Goal: Transaction & Acquisition: Purchase product/service

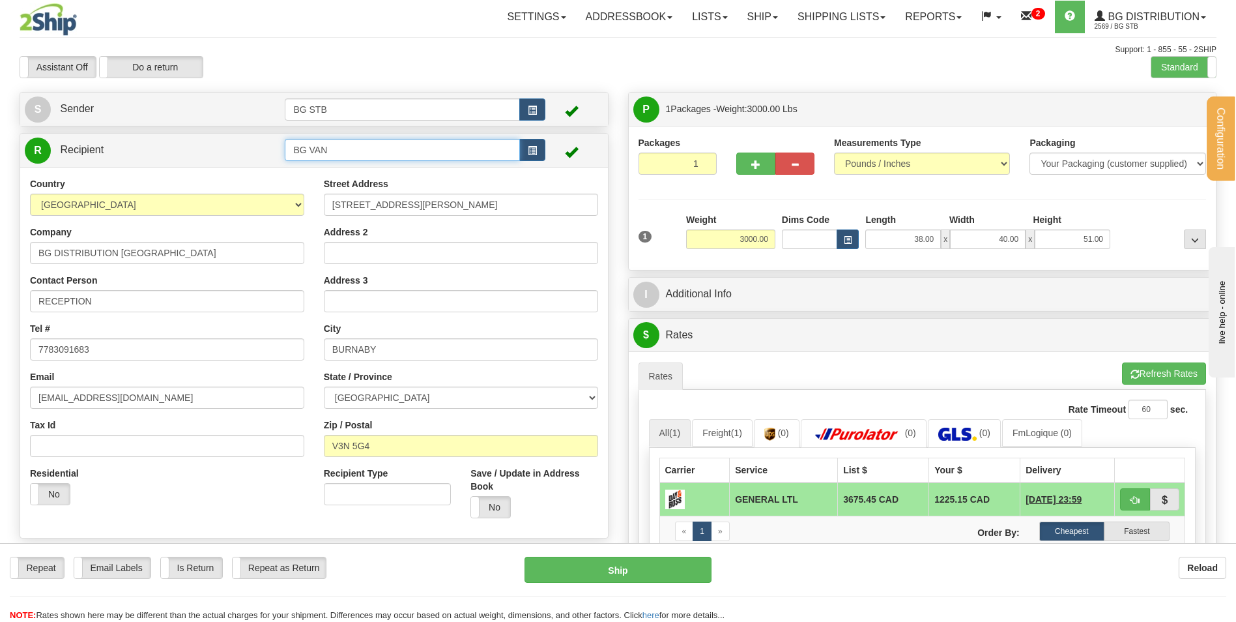
drag, startPoint x: 356, startPoint y: 150, endPoint x: 199, endPoint y: 144, distance: 157.8
click at [199, 144] on tr "R Recipient BG VAN" at bounding box center [314, 150] width 579 height 27
type input "l"
click at [313, 169] on div "5532" at bounding box center [400, 170] width 222 height 14
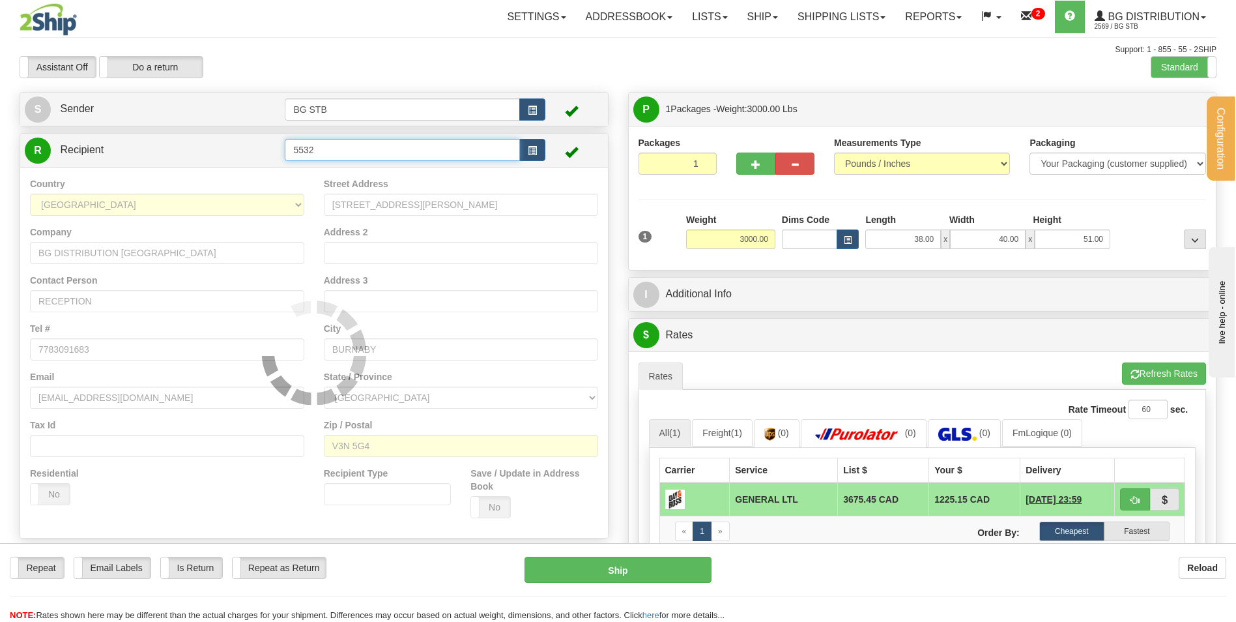
type input "5532"
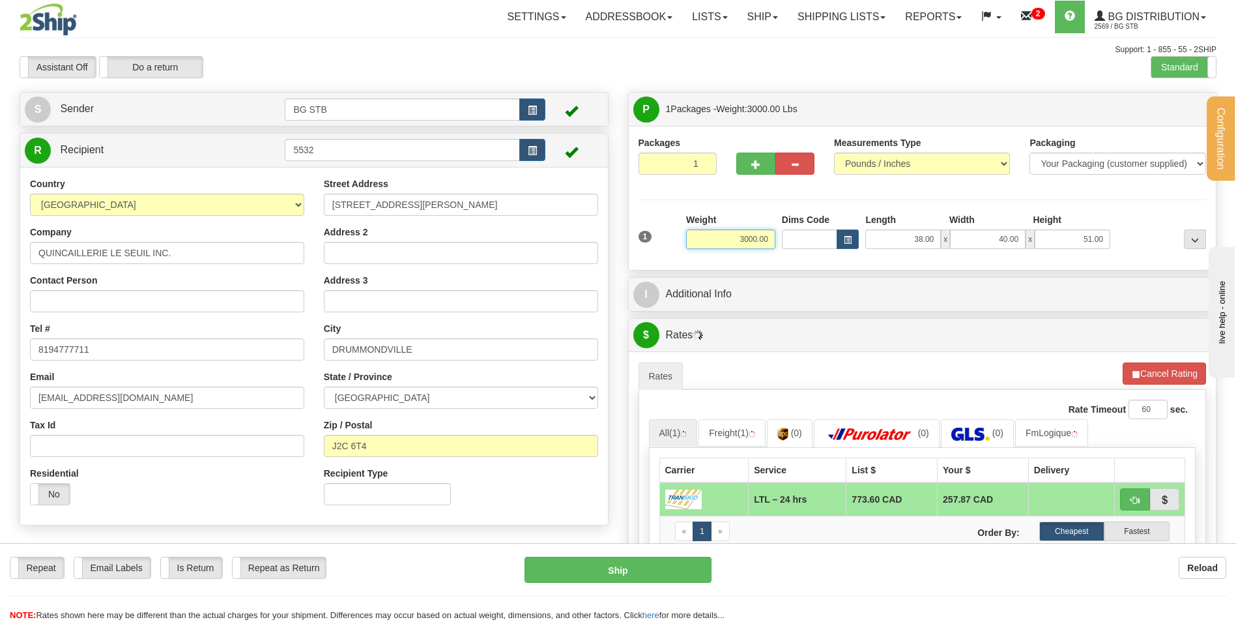
drag, startPoint x: 794, startPoint y: 236, endPoint x: 801, endPoint y: 233, distance: 8.5
click at [803, 234] on div "1 Weight 3000.00 Dims Code x" at bounding box center [922, 236] width 575 height 46
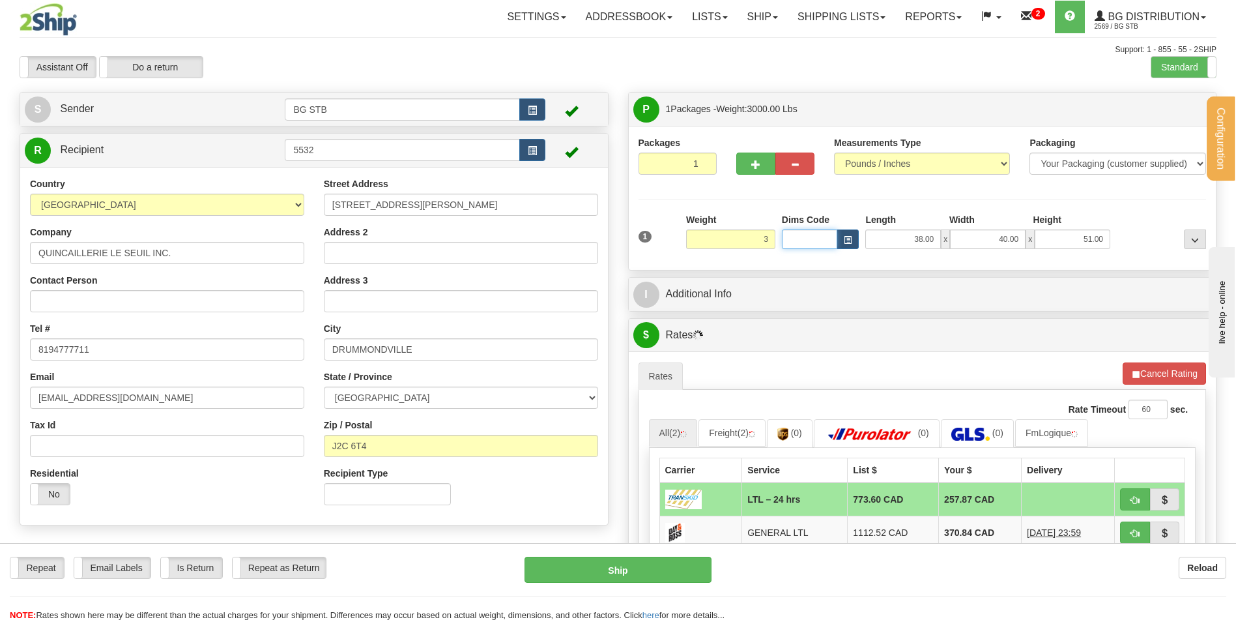
type input "3.00"
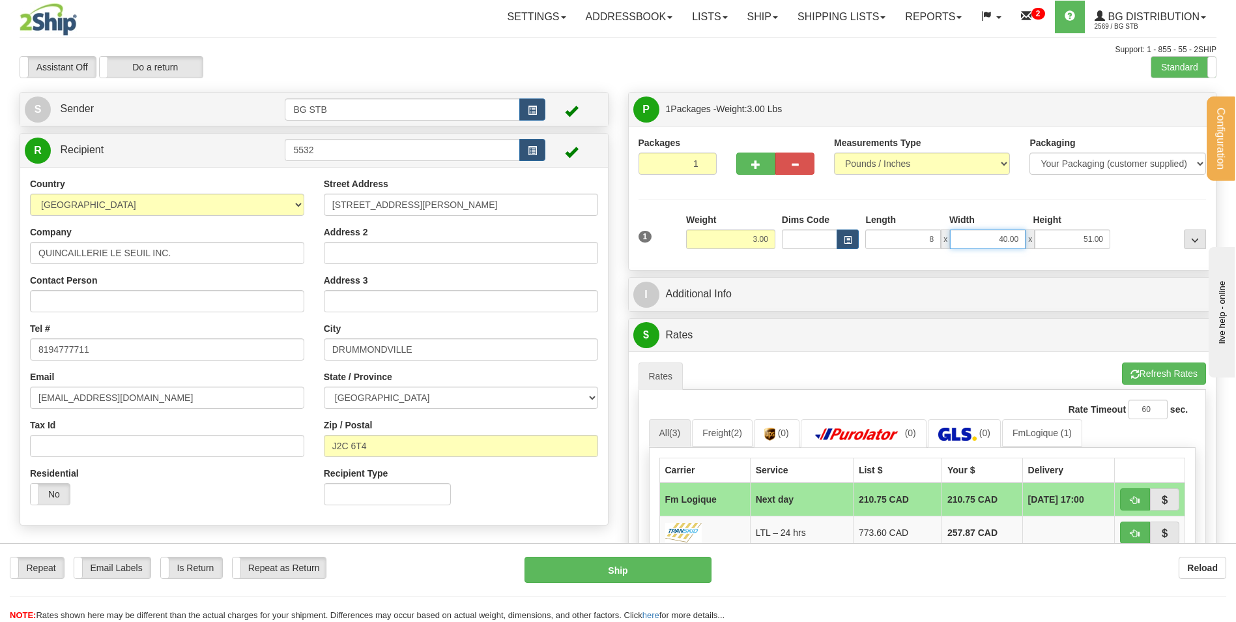
type input "8.00"
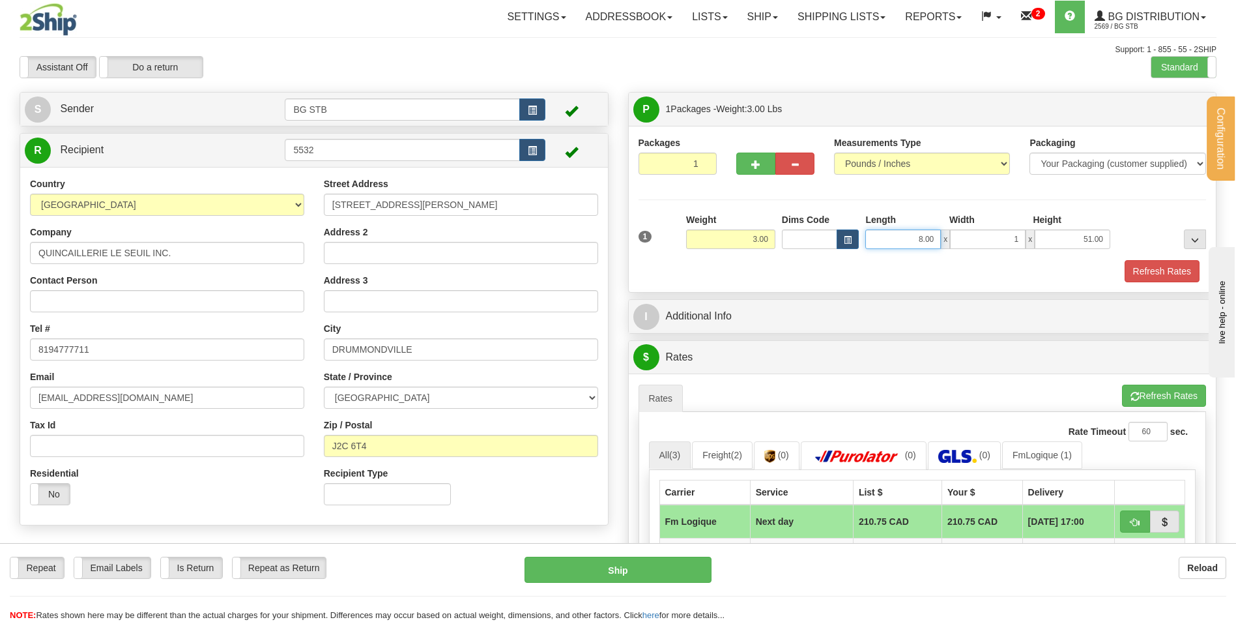
type input "1.00"
drag, startPoint x: 904, startPoint y: 237, endPoint x: 969, endPoint y: 231, distance: 65.4
click at [965, 232] on div "8.00 x 1.00 x 51.00" at bounding box center [987, 239] width 245 height 20
type input "1.00"
type input "8.00"
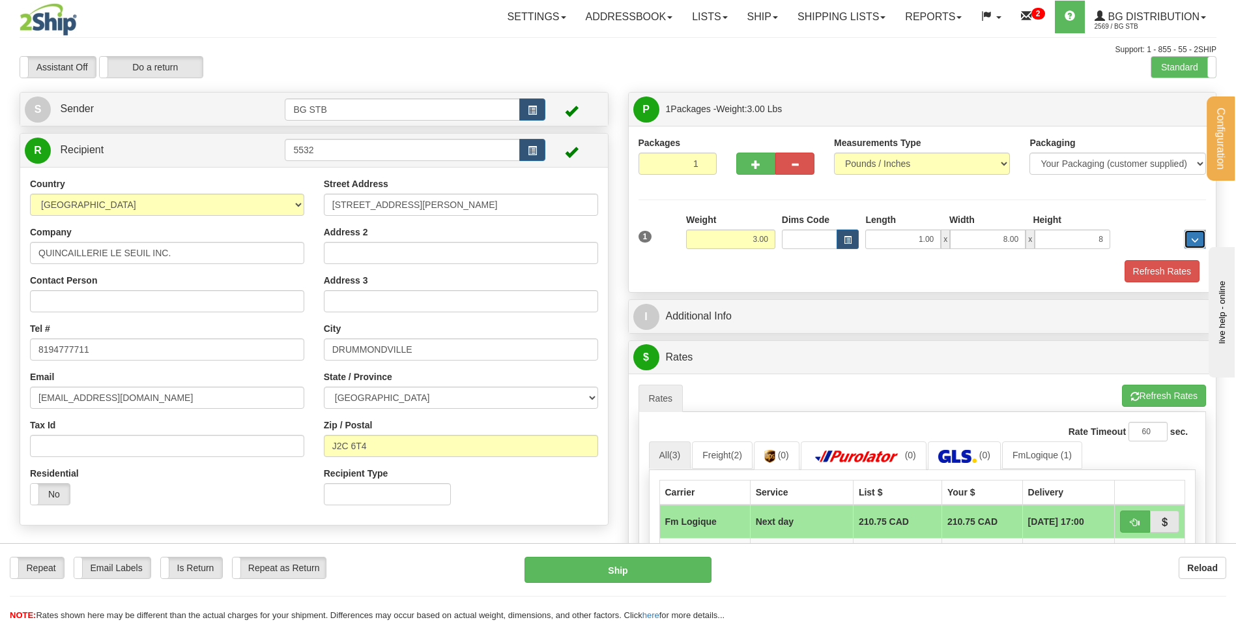
type input "8.00"
click at [1145, 266] on button "Refresh Rates" at bounding box center [1162, 271] width 75 height 22
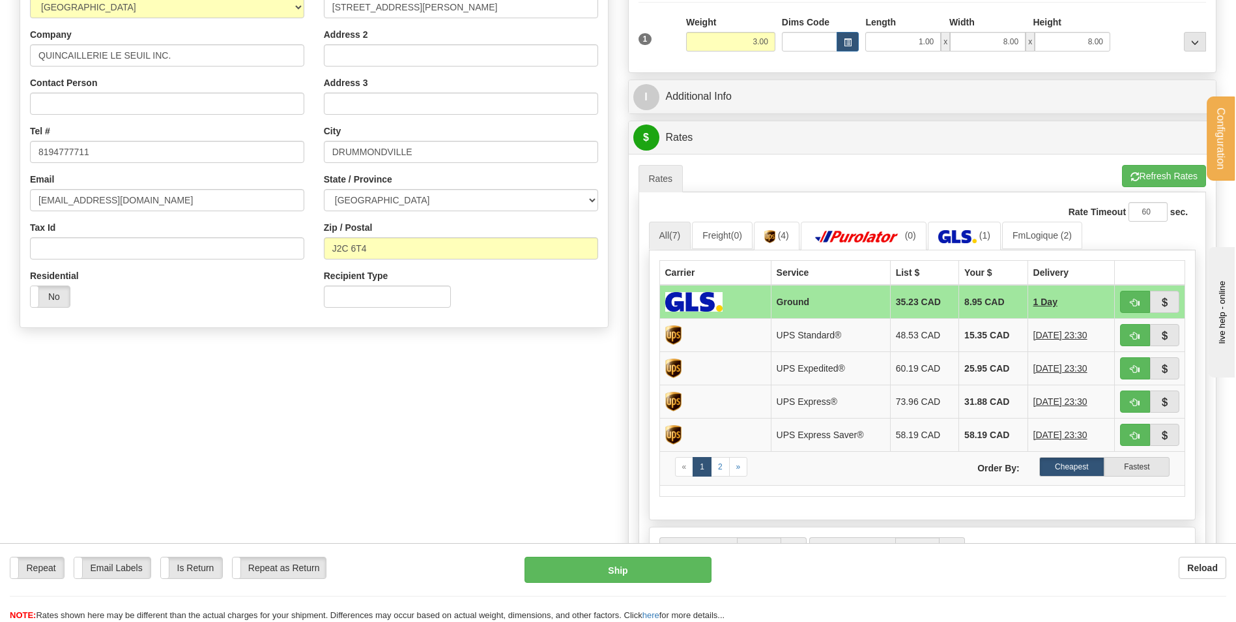
scroll to position [195, 0]
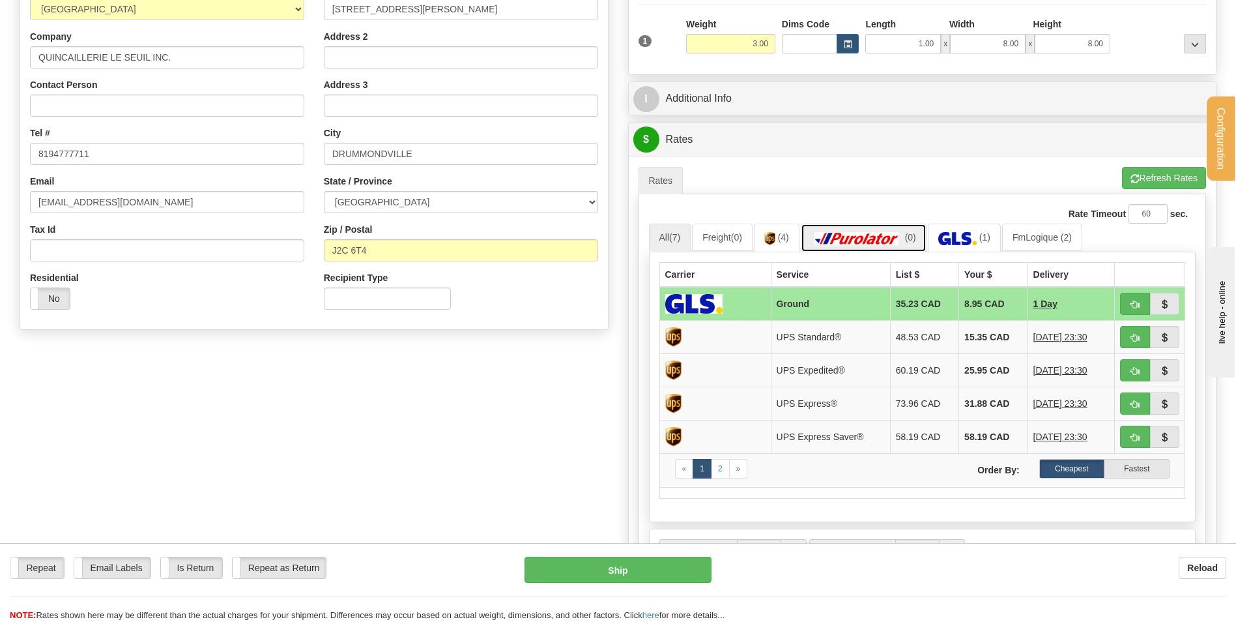
click at [863, 238] on img at bounding box center [856, 238] width 91 height 13
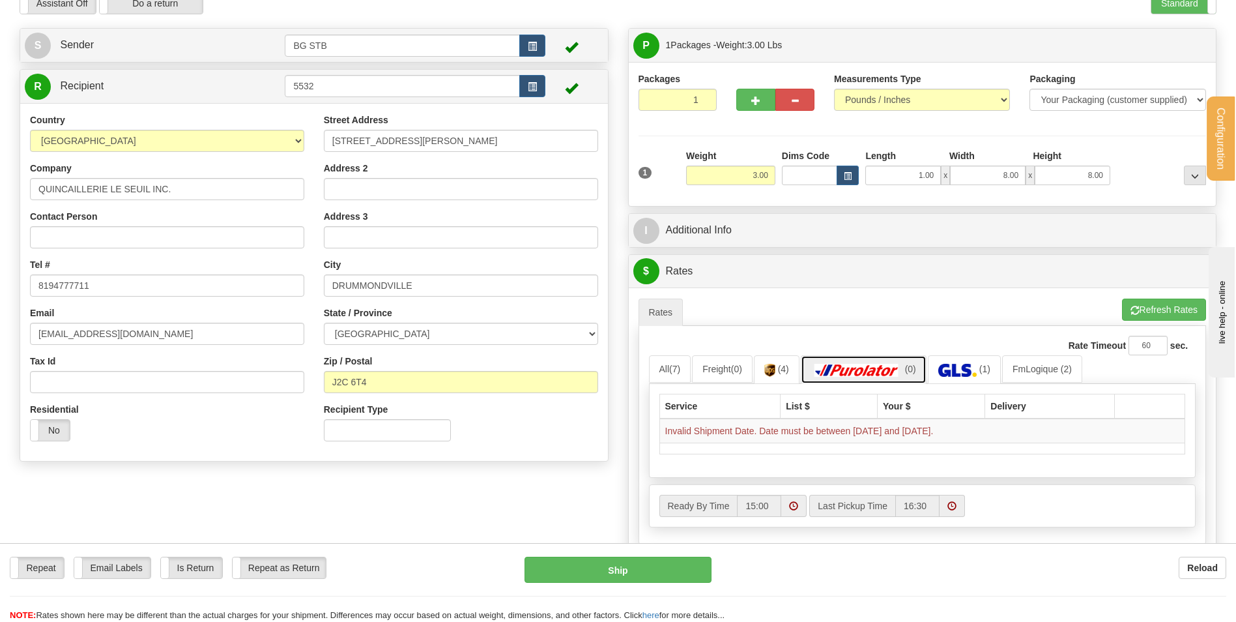
scroll to position [65, 0]
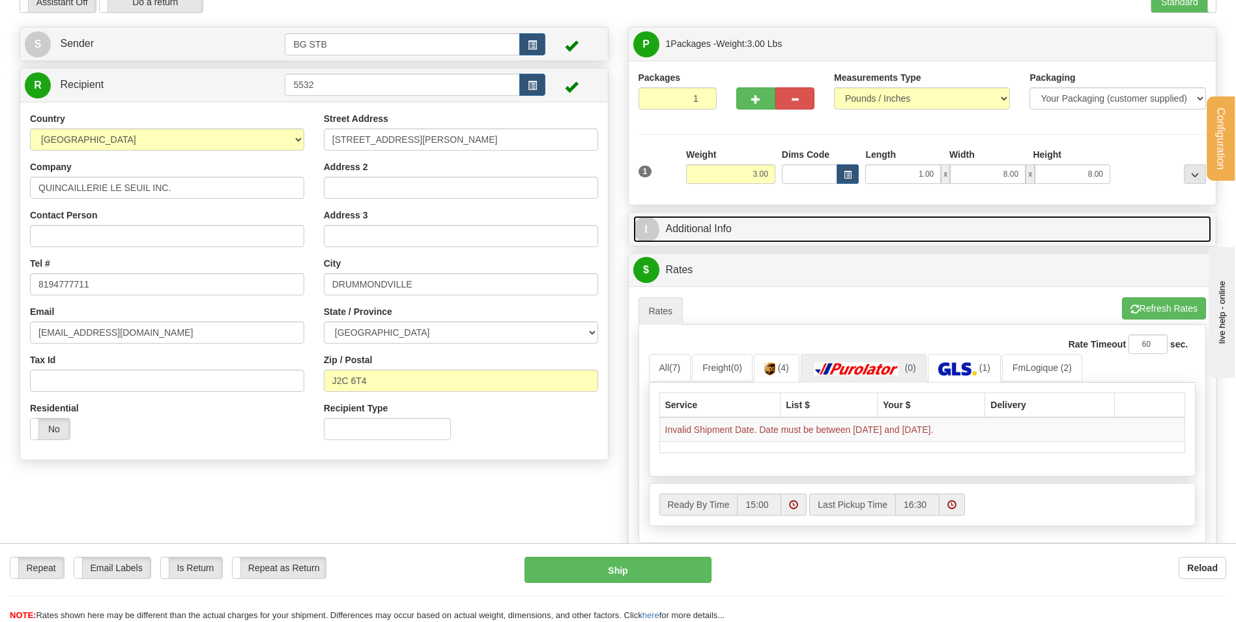
click at [741, 229] on link "I Additional Info" at bounding box center [922, 229] width 579 height 27
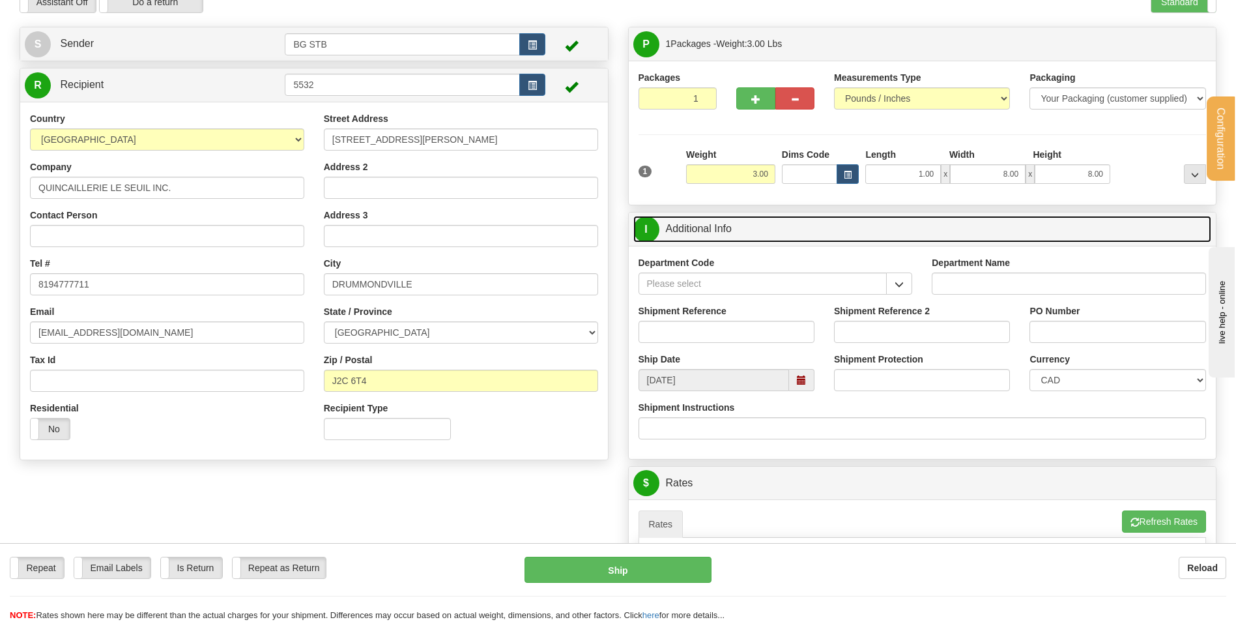
click at [795, 382] on span at bounding box center [801, 380] width 25 height 22
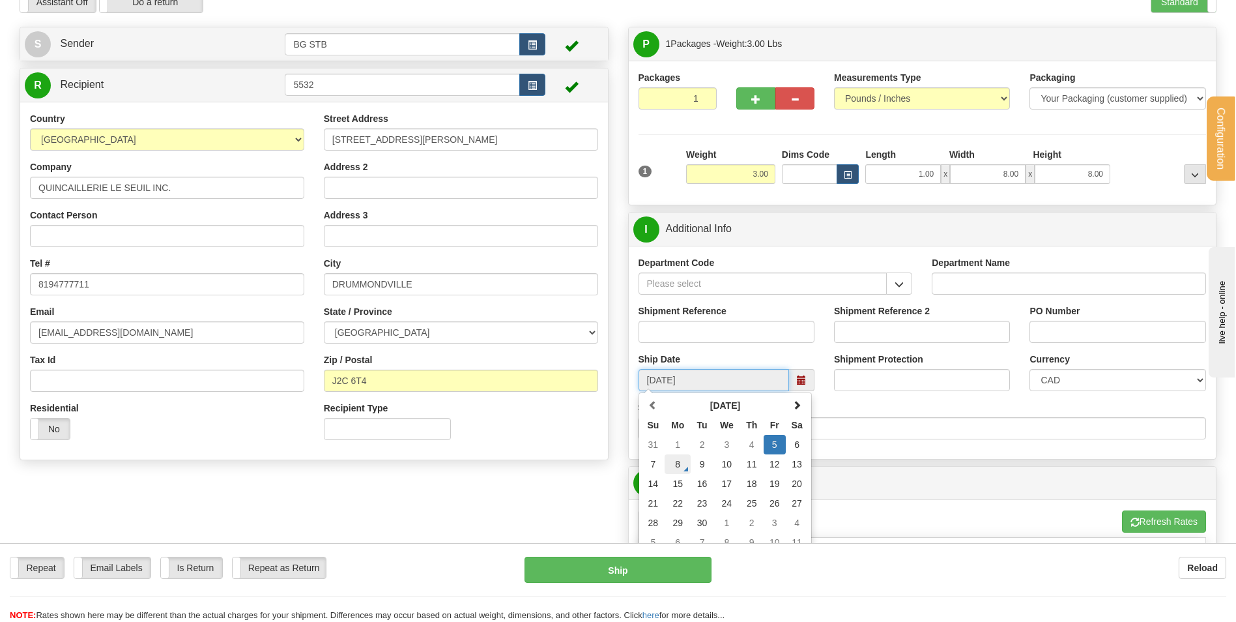
click at [683, 463] on td "8" at bounding box center [678, 464] width 26 height 20
type input "[DATE]"
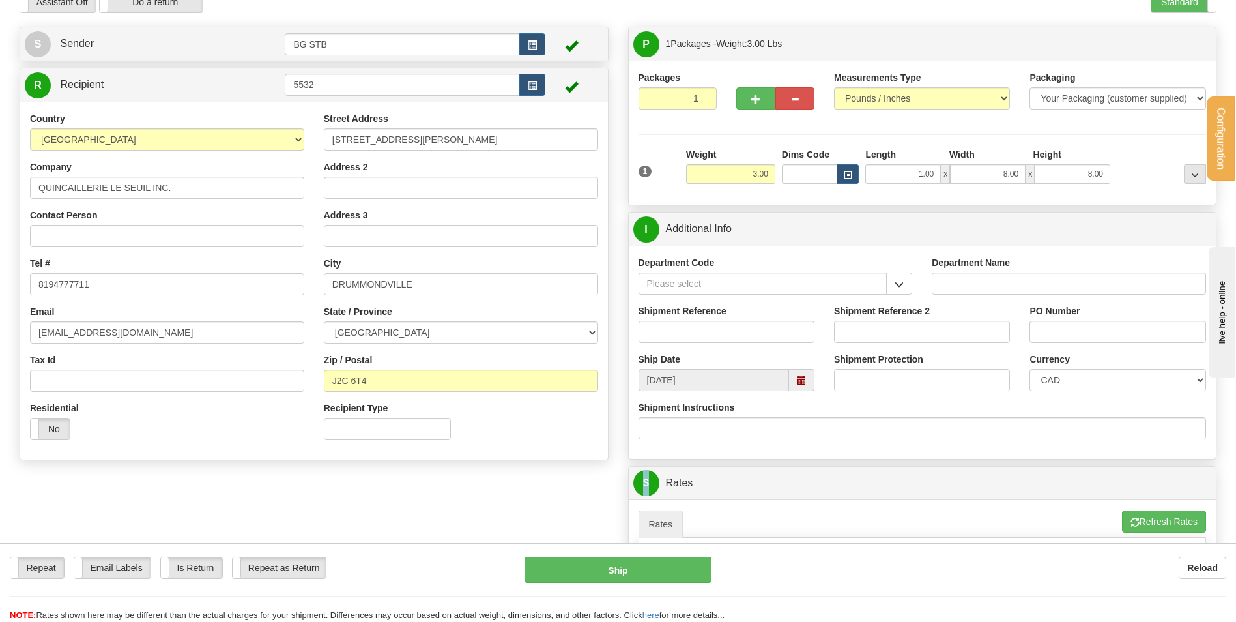
click at [683, 463] on div "P Packages 1 Packages - Weight: 3.00 Lbs Shipment Level Shipm. Package Level Pa…" at bounding box center [922, 423] width 609 height 793
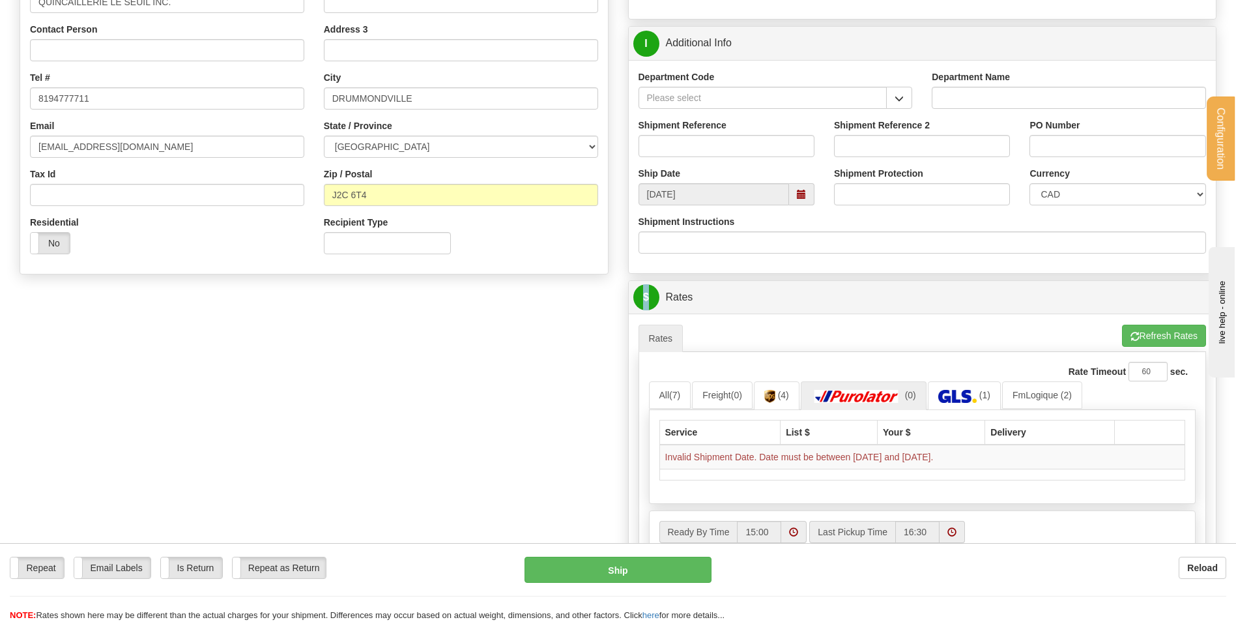
scroll to position [261, 0]
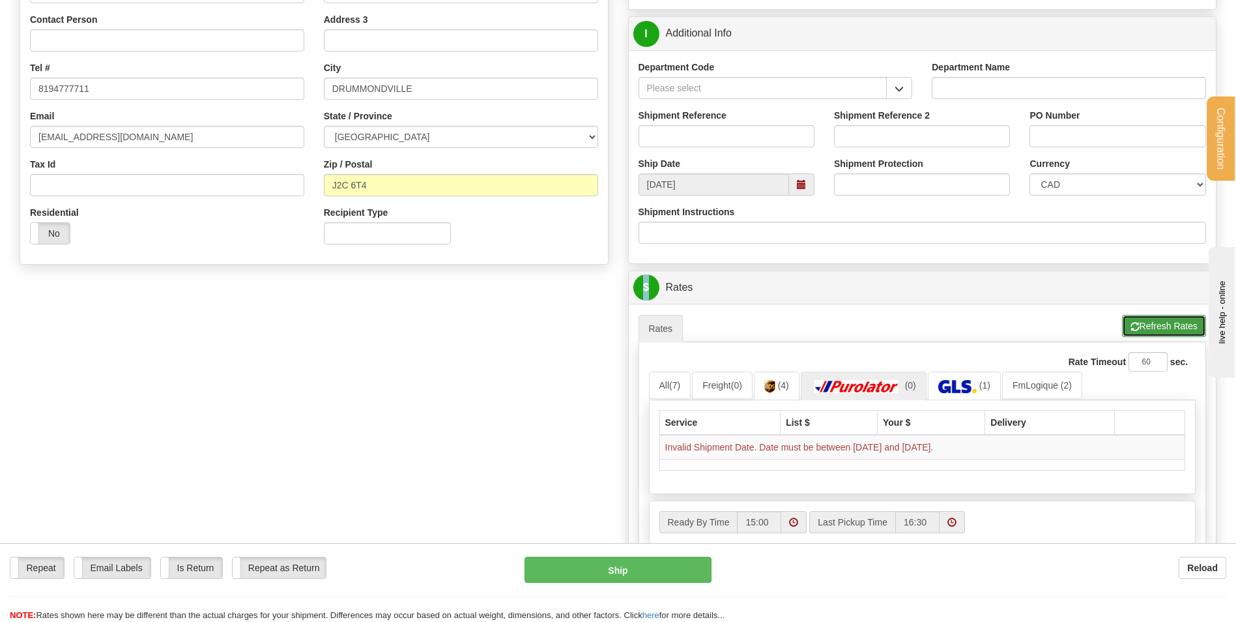
click at [1143, 320] on button "Refresh Rates" at bounding box center [1164, 326] width 84 height 22
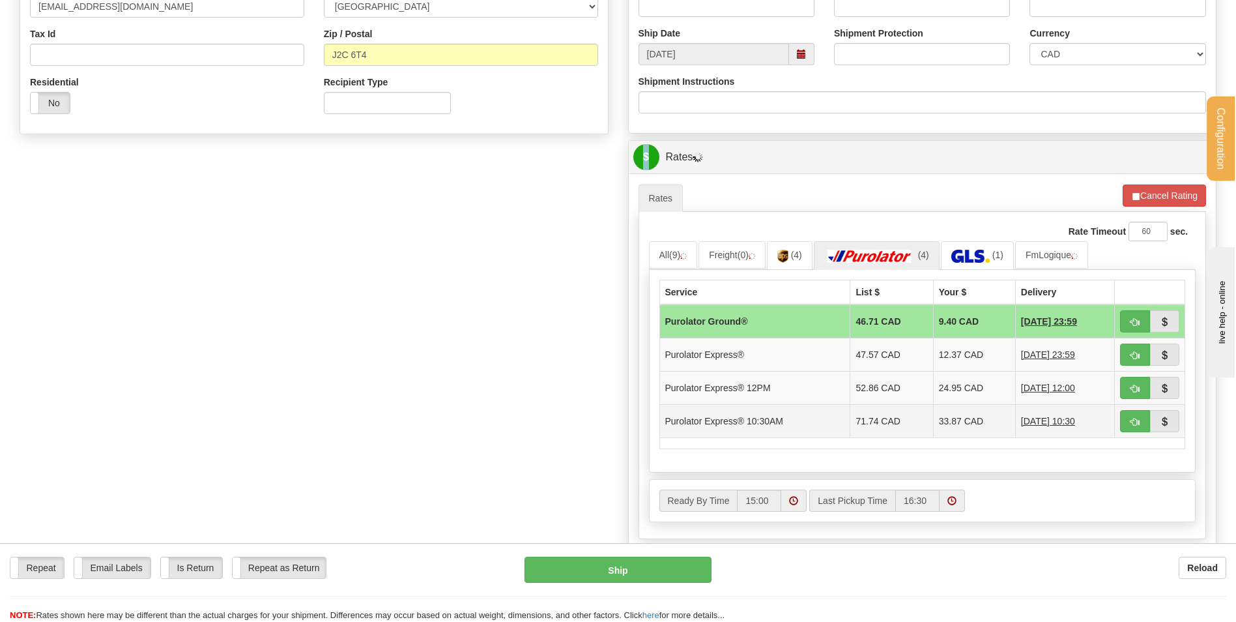
scroll to position [456, 0]
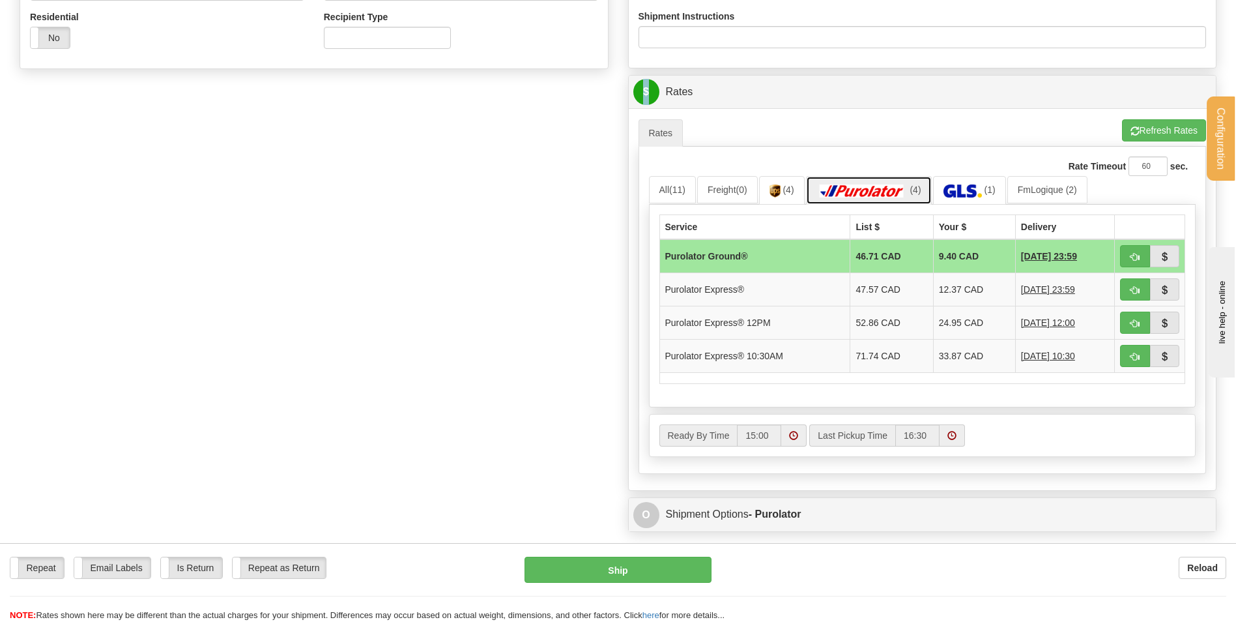
click at [858, 197] on img at bounding box center [861, 190] width 91 height 13
drag, startPoint x: 981, startPoint y: 352, endPoint x: 627, endPoint y: 367, distance: 354.1
click at [908, 352] on tr "Purolator Express® 10:30AM 71.74 CAD 33.87 CAD [DATE] 10:30" at bounding box center [922, 355] width 526 height 33
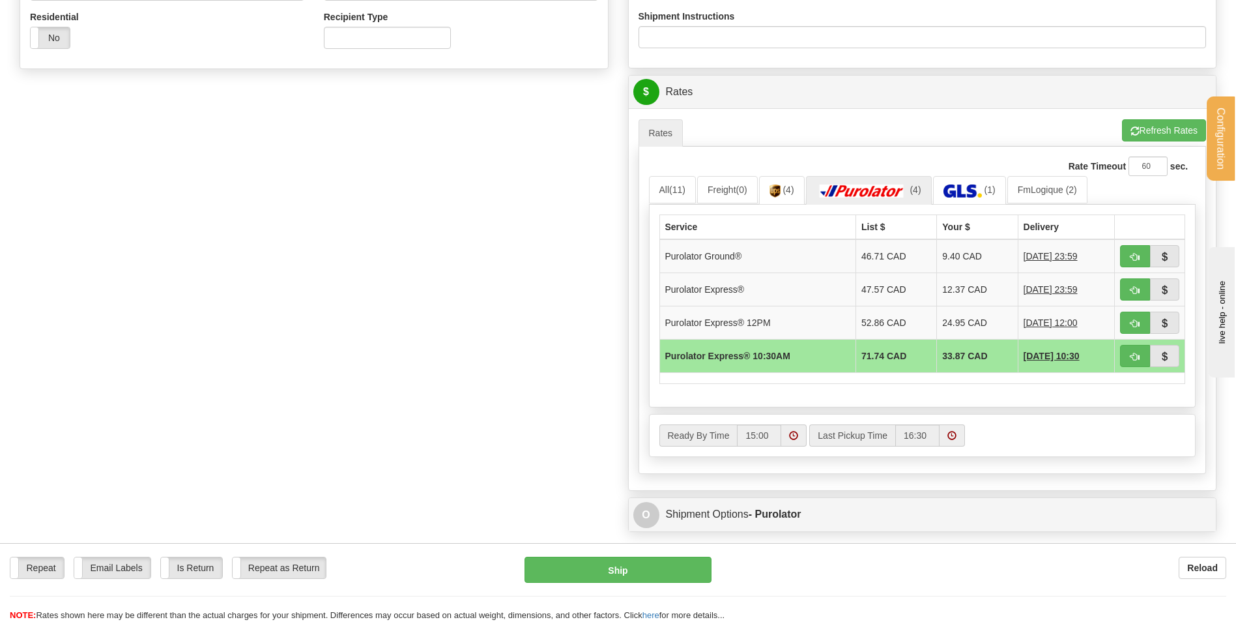
click at [374, 352] on div "Create a label for the return Create Pickup Without Label S" at bounding box center [618, 87] width 1216 height 902
click at [352, 240] on div "Create a label for the return Create Pickup Without Label S" at bounding box center [618, 87] width 1216 height 902
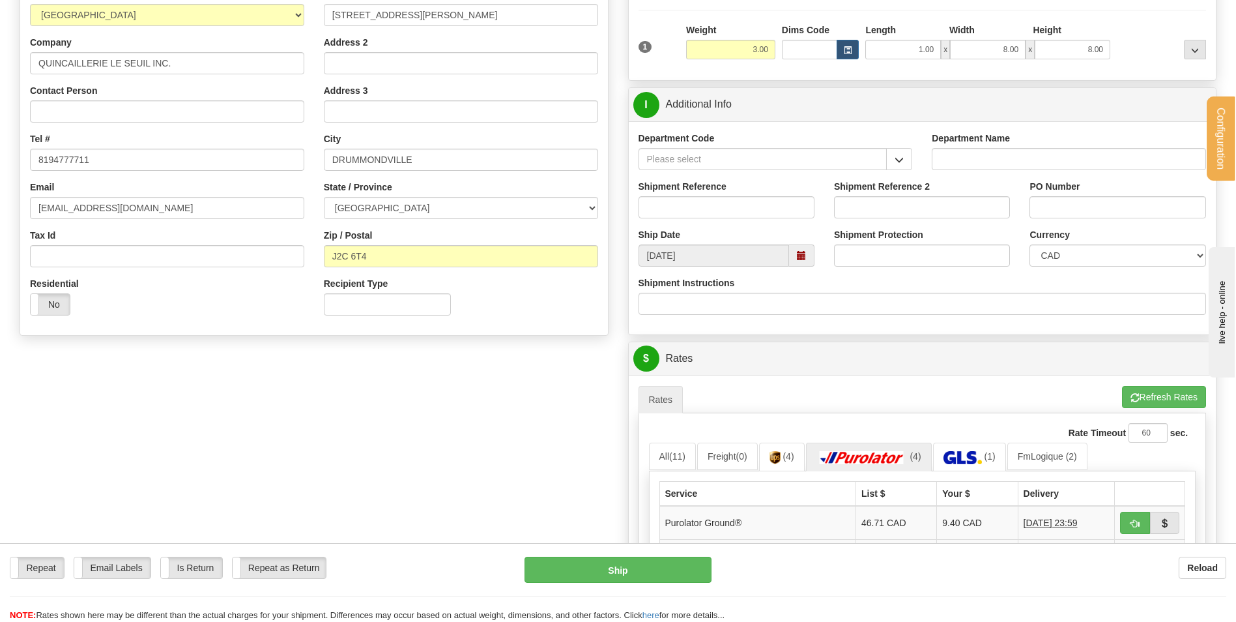
scroll to position [195, 0]
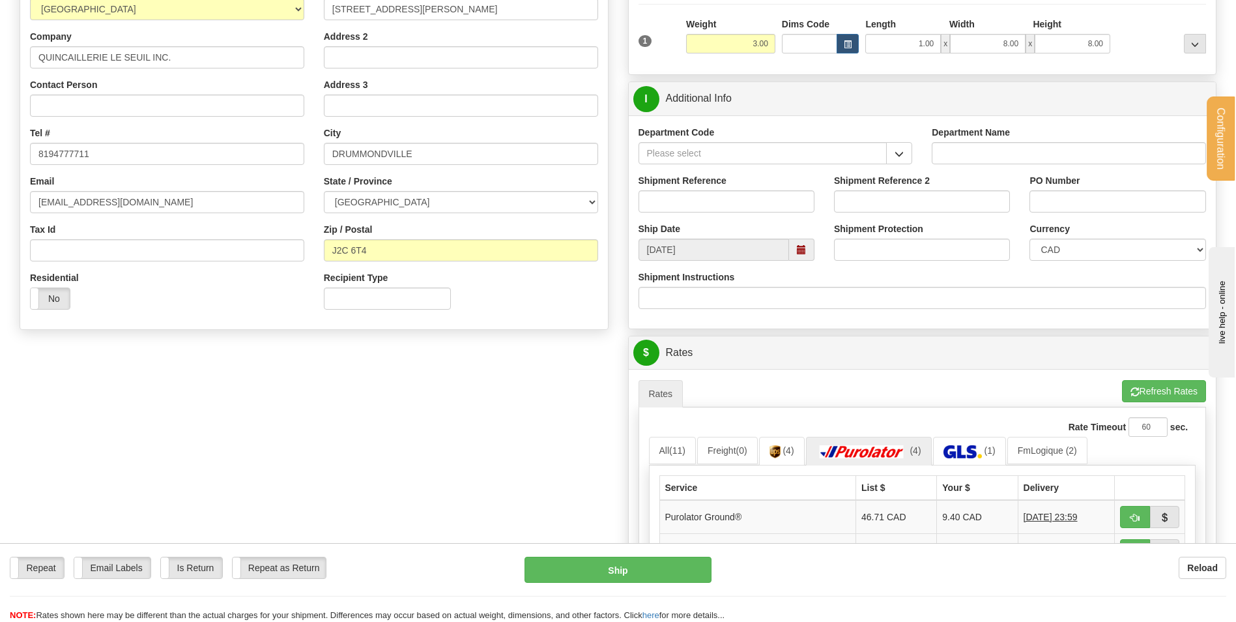
click at [251, 330] on div "Create a label for the return Create Pickup Without Label S Sender BG STB" at bounding box center [314, 116] width 609 height 440
click at [277, 343] on div "Create a label for the return Create Pickup Without Label S" at bounding box center [618, 347] width 1216 height 902
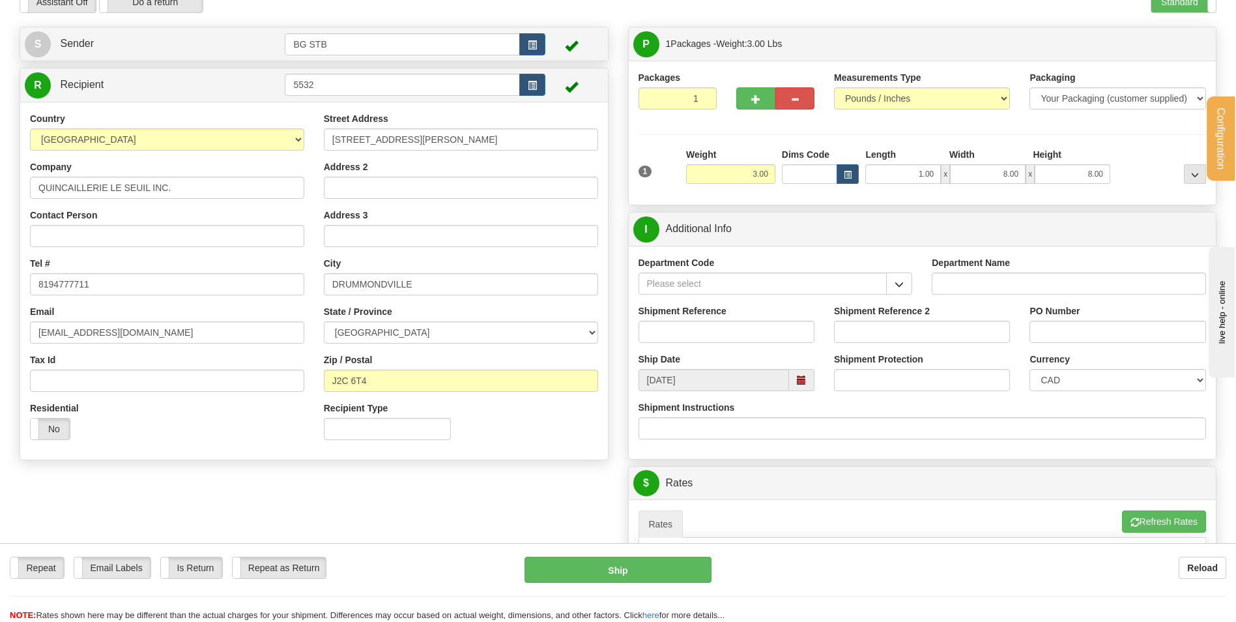
scroll to position [0, 0]
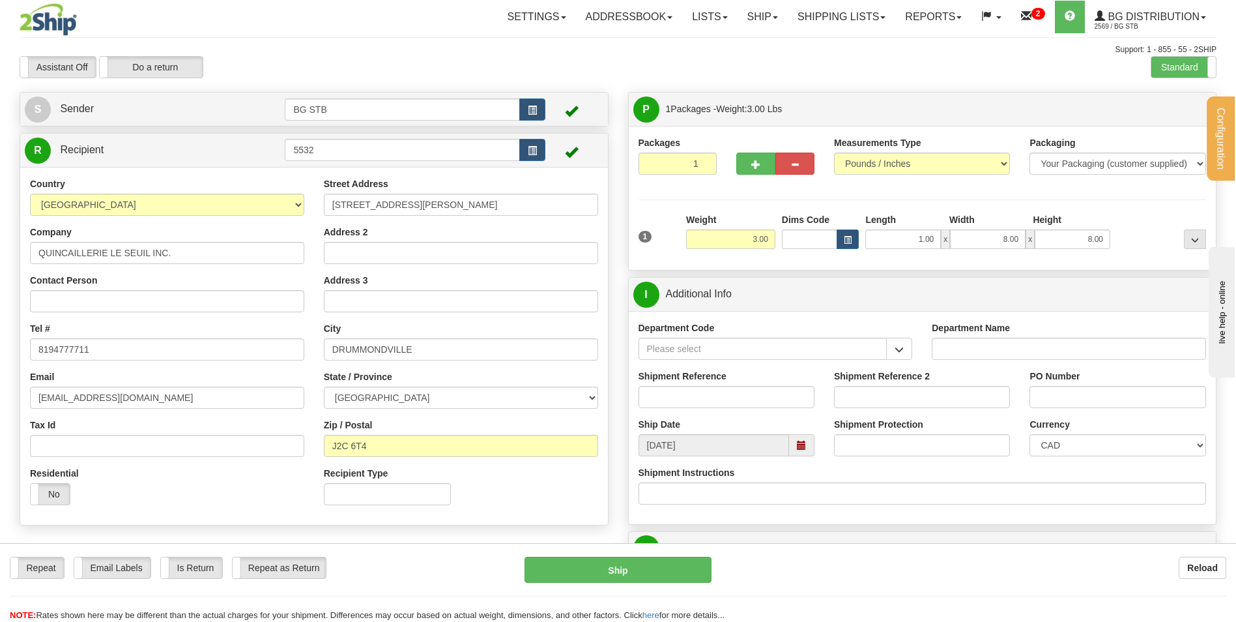
click at [261, 52] on div "Support: 1 - 855 - 55 - 2SHIP" at bounding box center [618, 49] width 1197 height 11
click at [225, 55] on div at bounding box center [618, 55] width 1197 height 1
